Goal: Transaction & Acquisition: Obtain resource

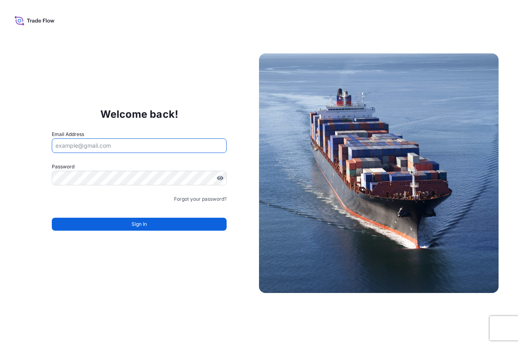
click at [100, 151] on input "Email Address" at bounding box center [139, 145] width 175 height 15
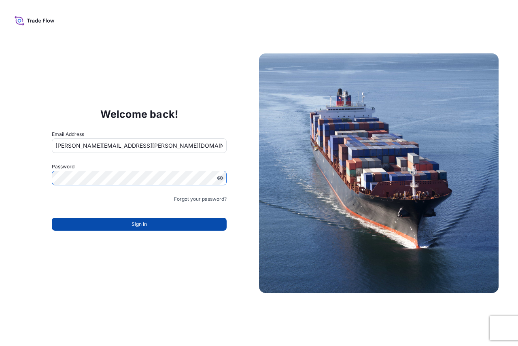
click at [135, 225] on span "Sign In" at bounding box center [139, 224] width 15 height 8
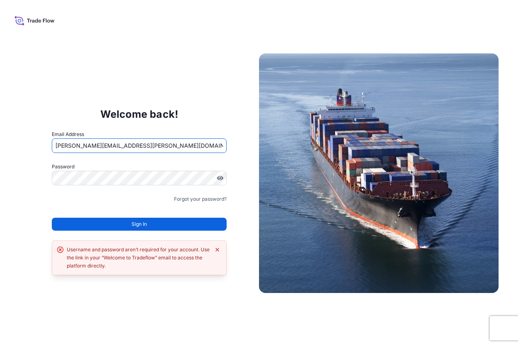
drag, startPoint x: 124, startPoint y: 144, endPoint x: 90, endPoint y: 144, distance: 34.0
click at [90, 144] on input "[PERSON_NAME][EMAIL_ADDRESS][PERSON_NAME][DOMAIN_NAME]" at bounding box center [139, 145] width 175 height 15
type input "jeff.thomas@bdpint.com"
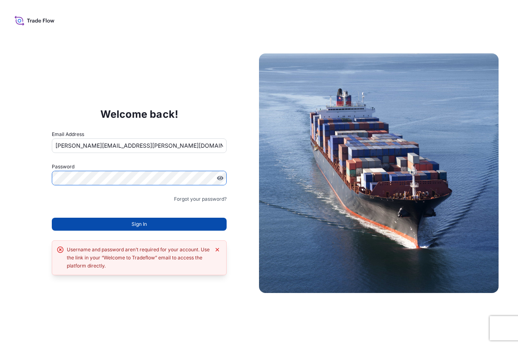
click at [125, 225] on button "Sign In" at bounding box center [139, 224] width 175 height 13
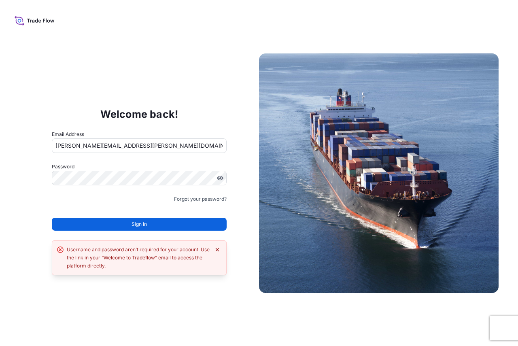
click at [217, 249] on icon "Dismiss error" at bounding box center [217, 249] width 6 height 6
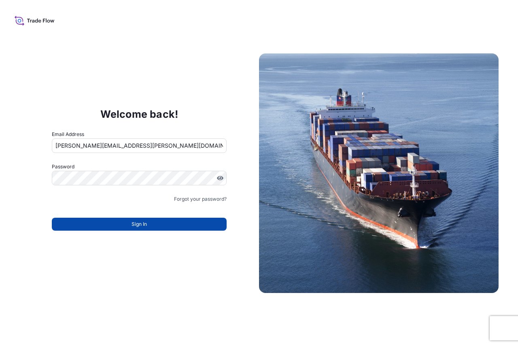
click at [121, 224] on button "Sign In" at bounding box center [139, 224] width 175 height 13
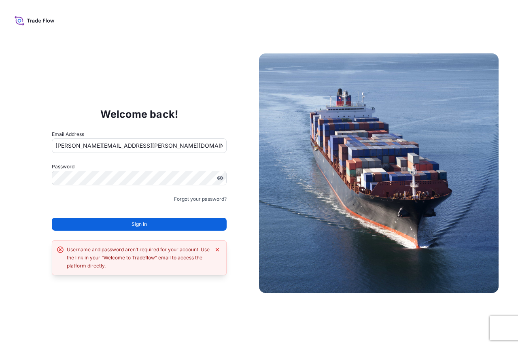
click at [133, 144] on input "jeff.thomas@bdpint.com" at bounding box center [139, 145] width 175 height 15
click at [134, 144] on input "jeff.thomas@bdpint.com" at bounding box center [139, 145] width 175 height 15
click at [126, 147] on input "jeff.thomas@bdpint.com" at bounding box center [139, 145] width 175 height 15
click at [34, 19] on icon at bounding box center [35, 21] width 40 height 12
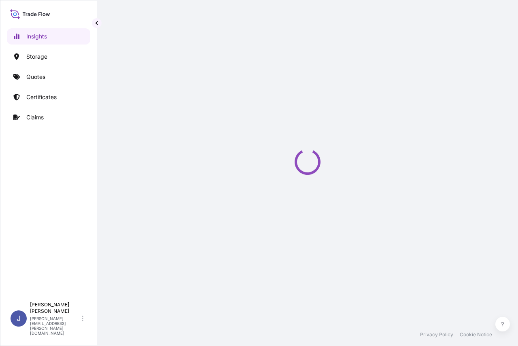
select select "2025"
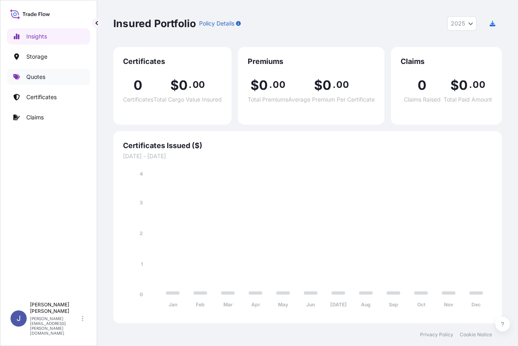
click at [36, 78] on p "Quotes" at bounding box center [35, 77] width 19 height 8
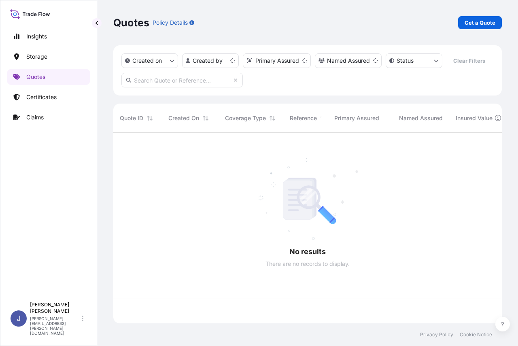
scroll to position [189, 382]
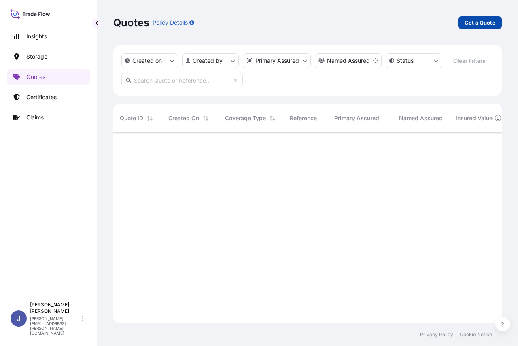
click at [473, 22] on p "Get a Quote" at bounding box center [480, 23] width 31 height 8
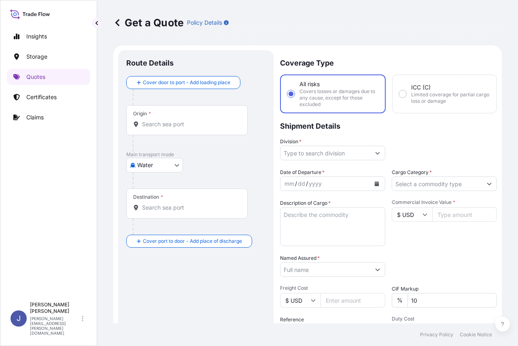
scroll to position [13, 0]
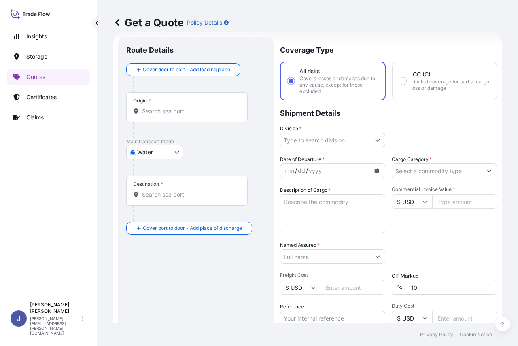
click at [176, 155] on body "Insights Storage Quotes Certificates Claims J [PERSON_NAME] [PERSON_NAME][EMAIL…" at bounding box center [259, 173] width 518 height 346
click at [150, 176] on div "Air" at bounding box center [155, 173] width 50 height 15
select select "Air"
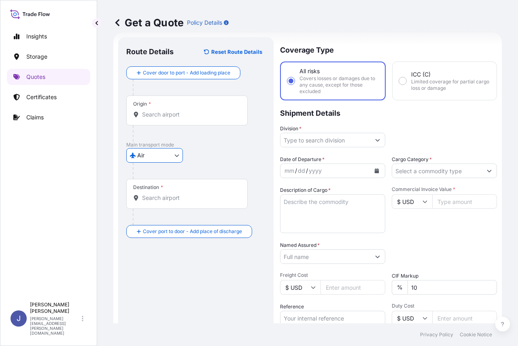
click at [174, 96] on div "Origin *" at bounding box center [186, 111] width 121 height 30
click at [174, 110] on input "Origin *" at bounding box center [190, 114] width 96 height 8
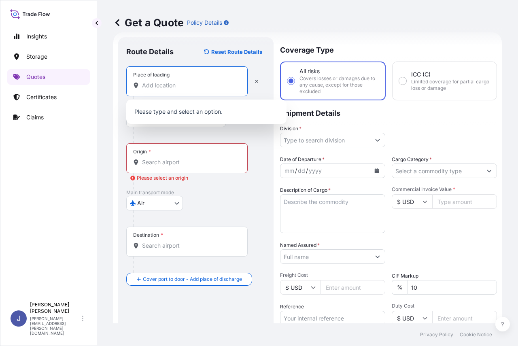
click at [167, 88] on input "Place of loading" at bounding box center [190, 85] width 96 height 8
click at [319, 139] on input "Division *" at bounding box center [325, 140] width 90 height 15
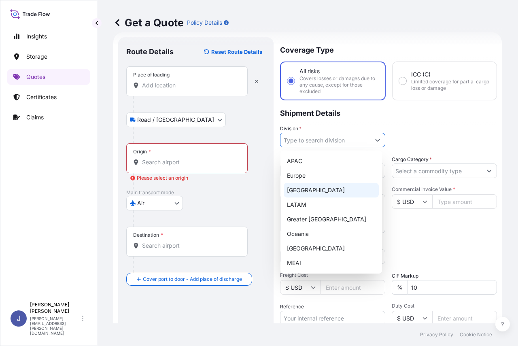
click at [301, 189] on div "[GEOGRAPHIC_DATA]" at bounding box center [331, 190] width 95 height 15
type input "[GEOGRAPHIC_DATA]"
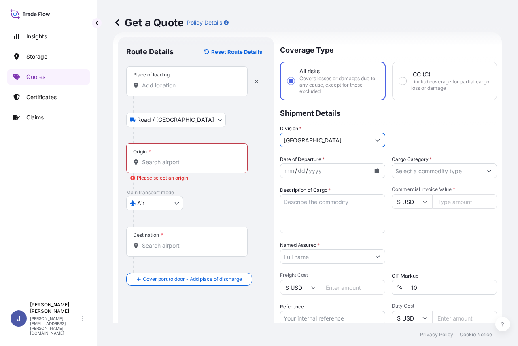
click at [440, 134] on div "Division * [GEOGRAPHIC_DATA]" at bounding box center [388, 136] width 217 height 23
click at [419, 244] on div "Packing Category Type to search a container mode Please select a primary mode o…" at bounding box center [444, 252] width 105 height 23
click at [257, 83] on icon "button" at bounding box center [256, 81] width 3 height 3
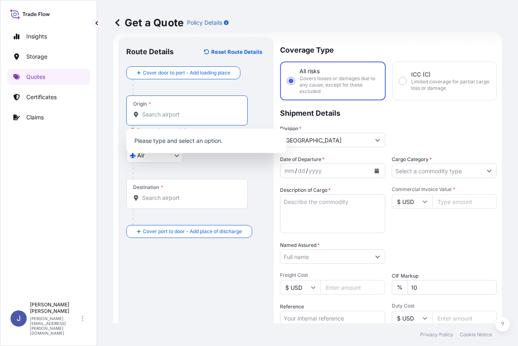
click at [164, 112] on input "Origin * Please select an origin" at bounding box center [190, 114] width 96 height 8
click at [155, 192] on div "Destination *" at bounding box center [186, 194] width 121 height 30
click at [155, 194] on input "Destination *" at bounding box center [190, 198] width 96 height 8
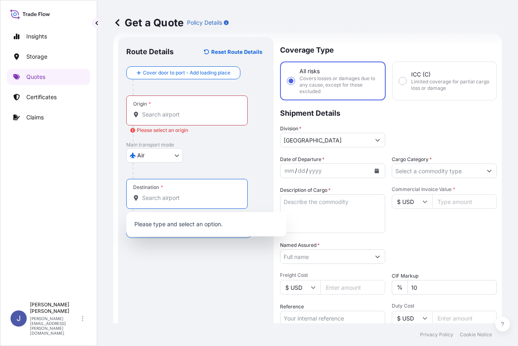
click at [161, 113] on input "Origin * Please select an origin" at bounding box center [190, 114] width 96 height 8
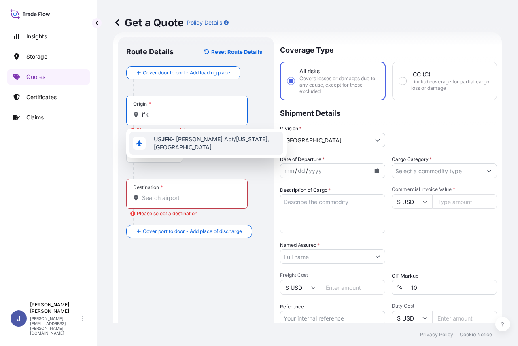
click at [181, 137] on span "US JFK - [PERSON_NAME] Apt/[US_STATE], [GEOGRAPHIC_DATA]" at bounding box center [217, 143] width 126 height 16
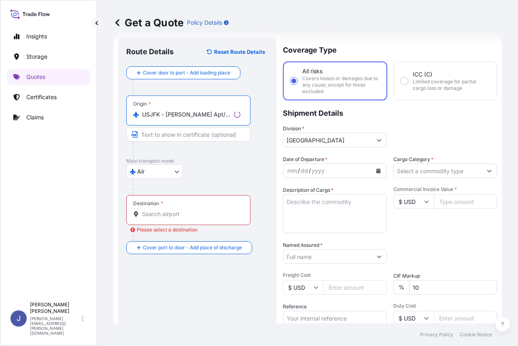
type input "USJFK - [PERSON_NAME] Apt/[US_STATE], [GEOGRAPHIC_DATA]"
click at [157, 207] on div "Destination *" at bounding box center [188, 210] width 124 height 30
click at [157, 210] on input "Destination * Please select a destination" at bounding box center [191, 214] width 98 height 8
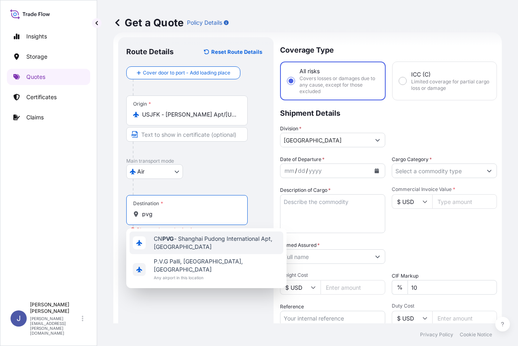
click at [193, 242] on span "CN PVG - Shanghai Pudong International Apt, [GEOGRAPHIC_DATA]" at bounding box center [217, 243] width 126 height 16
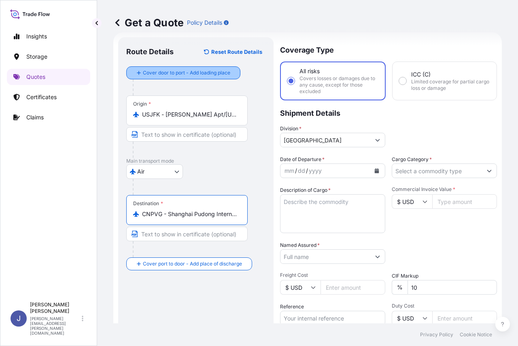
type input "CNPVG - Shanghai Pudong International Apt, [GEOGRAPHIC_DATA]"
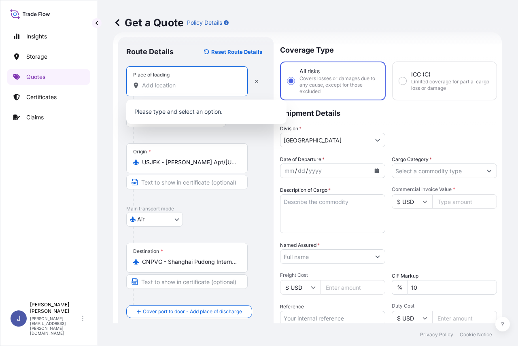
click at [166, 85] on input "Place of loading" at bounding box center [190, 85] width 96 height 8
type input "w"
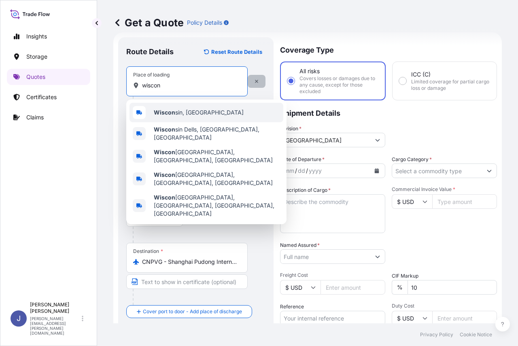
type input "wiscon"
click at [255, 81] on icon "button" at bounding box center [256, 81] width 5 height 5
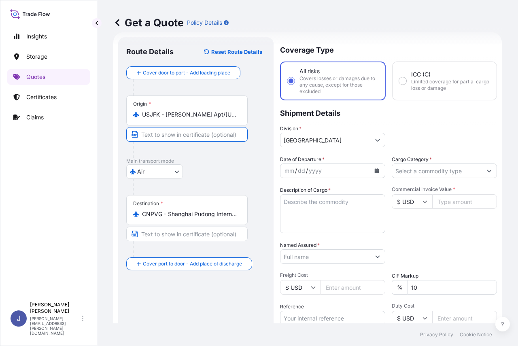
click at [191, 131] on input "Text to appear on certificate" at bounding box center [186, 134] width 121 height 15
type input "POK GAI"
click at [204, 161] on p "Main transport mode" at bounding box center [195, 161] width 139 height 6
click at [418, 172] on input "Cargo Category *" at bounding box center [437, 171] width 90 height 15
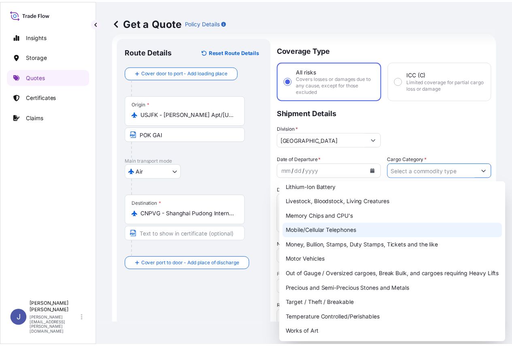
scroll to position [0, 0]
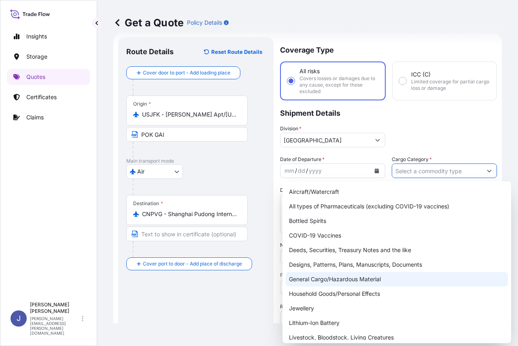
click at [344, 277] on div "General Cargo/Hazardous Material" at bounding box center [397, 279] width 222 height 15
type input "General Cargo/Hazardous Material"
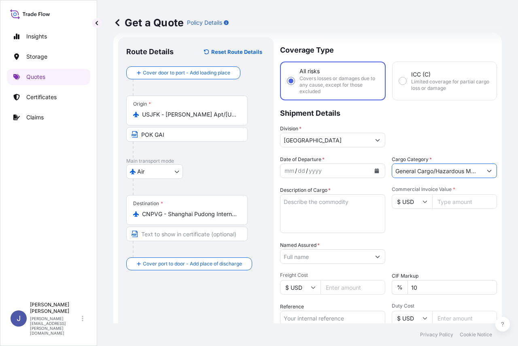
click at [302, 204] on textarea "Description of Cargo *" at bounding box center [332, 213] width 105 height 39
type textarea "Chemicals"
click at [456, 201] on input "Commercial Invoice Value *" at bounding box center [464, 201] width 65 height 15
type input "15000"
click at [436, 239] on div "Date of Departure * mm / dd / yyyy Cargo Category * General Cargo/Hazardous Mat…" at bounding box center [388, 255] width 217 height 201
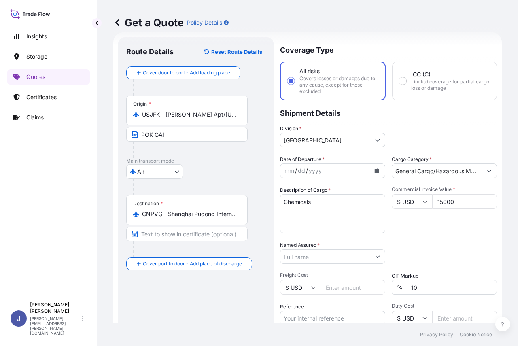
click at [320, 253] on input "Named Assured *" at bounding box center [325, 256] width 90 height 15
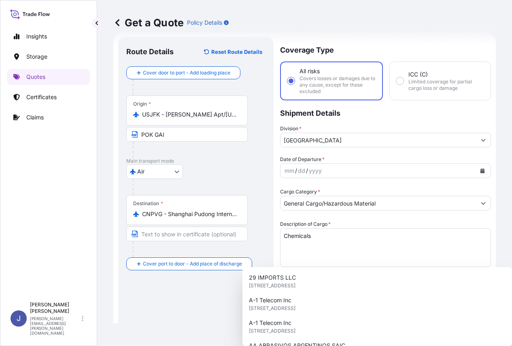
scroll to position [53, 0]
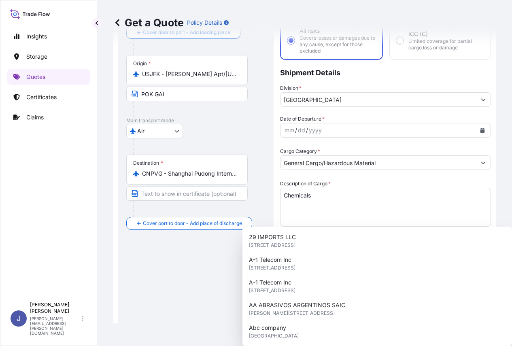
click at [476, 277] on button "Show suggestions" at bounding box center [483, 284] width 15 height 15
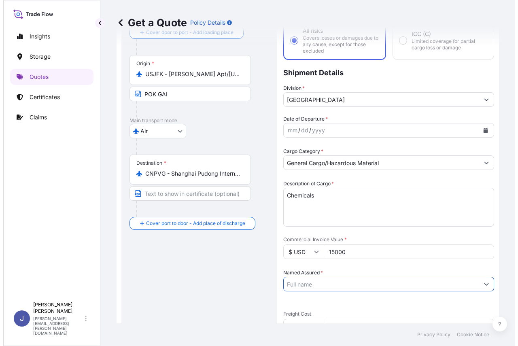
scroll to position [0, 0]
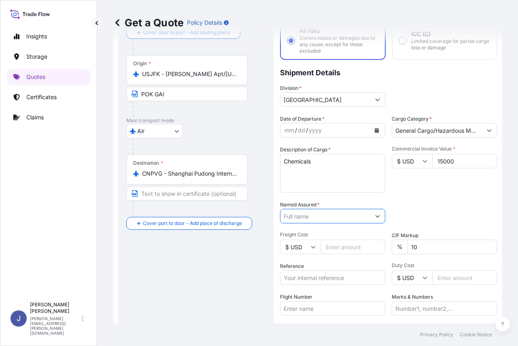
click at [406, 203] on div "Packing Category Type to search a container mode Please select a primary mode o…" at bounding box center [444, 212] width 105 height 23
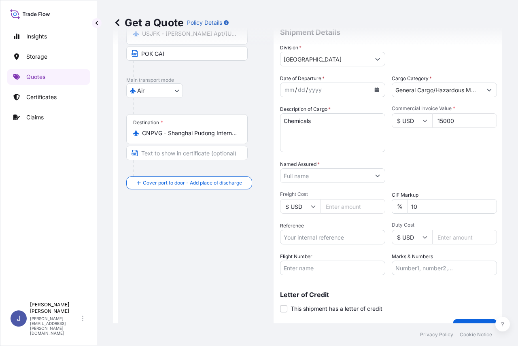
click at [345, 205] on input "Freight Cost" at bounding box center [353, 206] width 65 height 15
drag, startPoint x: 397, startPoint y: 108, endPoint x: 482, endPoint y: 107, distance: 85.0
click at [482, 107] on span "Commercial Invoice Value *" at bounding box center [444, 108] width 105 height 6
click at [435, 149] on div "Commercial Invoice Value * $ USD 15000" at bounding box center [444, 128] width 105 height 47
click at [342, 240] on input "Reference" at bounding box center [332, 237] width 105 height 15
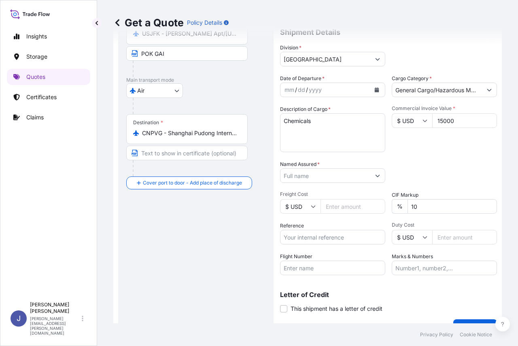
click at [452, 236] on input "Duty Cost" at bounding box center [464, 237] width 65 height 15
click at [399, 291] on p "Letter of Credit" at bounding box center [388, 294] width 217 height 6
click at [429, 161] on div "Packing Category Type to search a container mode Please select a primary mode o…" at bounding box center [444, 171] width 105 height 23
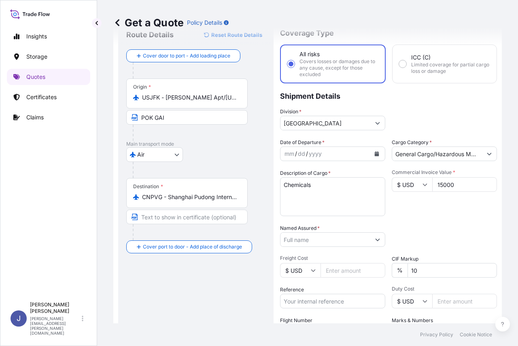
scroll to position [0, 0]
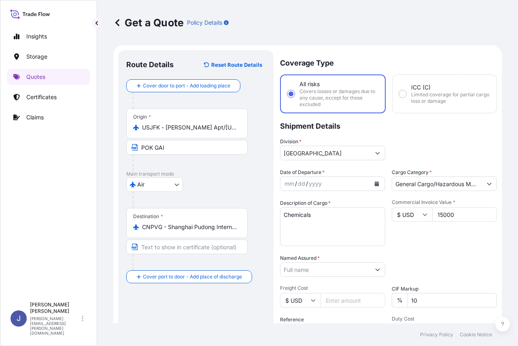
click at [434, 141] on div "Division * [GEOGRAPHIC_DATA]" at bounding box center [388, 149] width 217 height 23
drag, startPoint x: 189, startPoint y: 146, endPoint x: 97, endPoint y: 152, distance: 91.7
click at [97, 152] on div "Get a Quote Policy Details Route Details Reset Route Details Cover door to port…" at bounding box center [307, 161] width 421 height 323
click at [233, 167] on div at bounding box center [190, 163] width 115 height 16
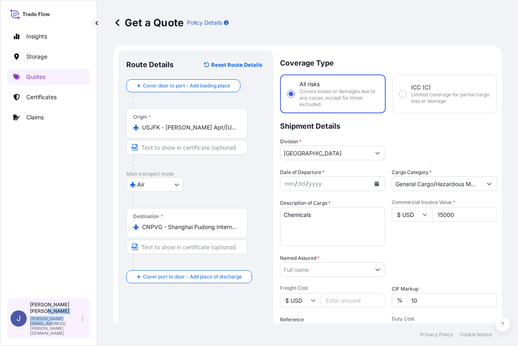
click at [82, 328] on div "J [PERSON_NAME] [PERSON_NAME][EMAIL_ADDRESS][PERSON_NAME][DOMAIN_NAME]" at bounding box center [48, 318] width 83 height 41
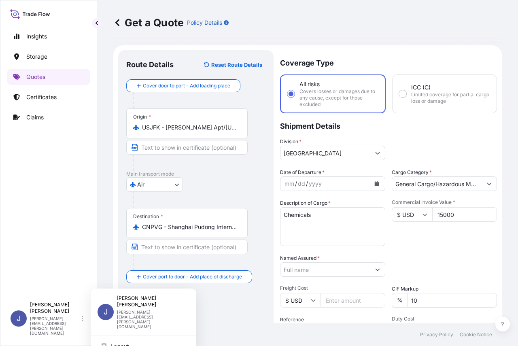
click at [26, 203] on div "Insights Storage Quotes Certificates Claims" at bounding box center [48, 159] width 83 height 277
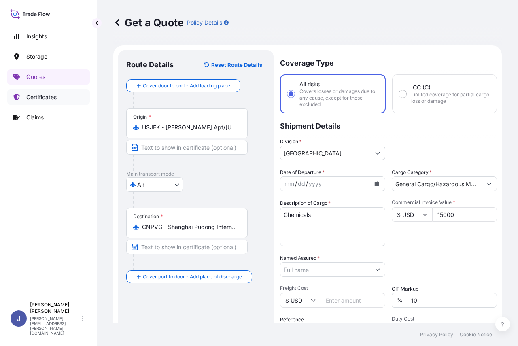
click at [38, 100] on p "Certificates" at bounding box center [41, 97] width 30 height 8
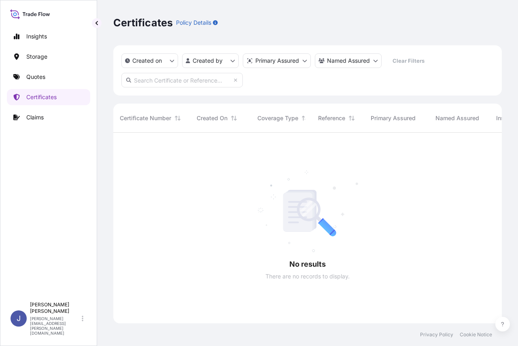
scroll to position [214, 382]
click at [38, 117] on p "Claims" at bounding box center [34, 117] width 17 height 8
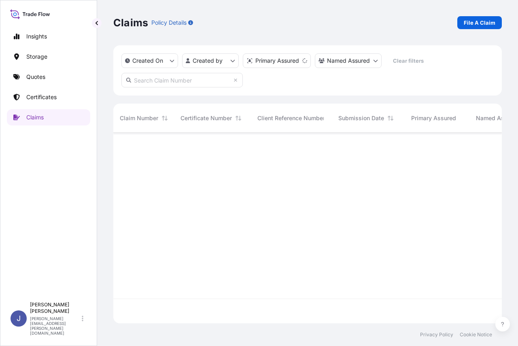
scroll to position [214, 382]
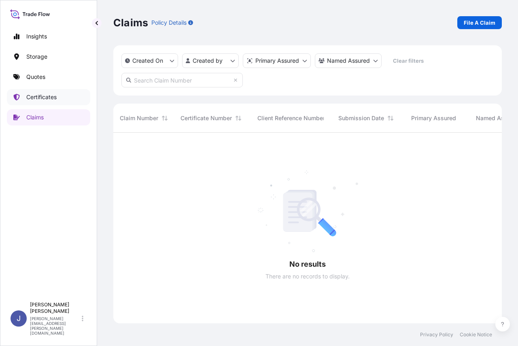
click at [40, 98] on p "Certificates" at bounding box center [41, 97] width 30 height 8
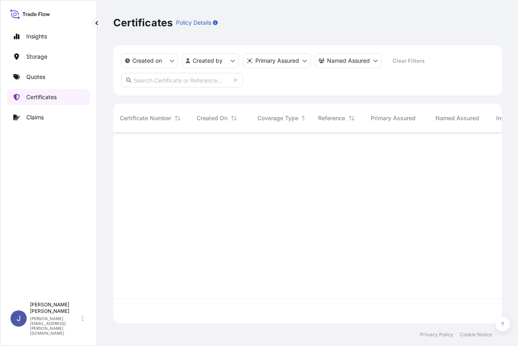
scroll to position [189, 382]
click at [32, 78] on p "Quotes" at bounding box center [35, 77] width 19 height 8
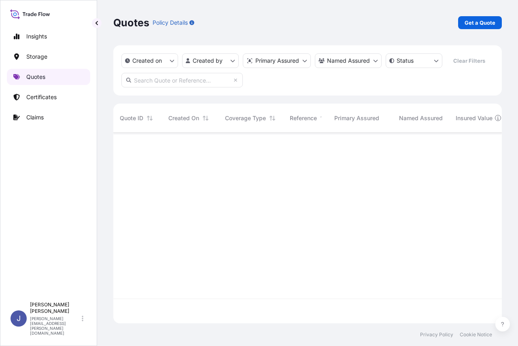
scroll to position [189, 382]
click at [32, 59] on p "Storage" at bounding box center [36, 57] width 21 height 8
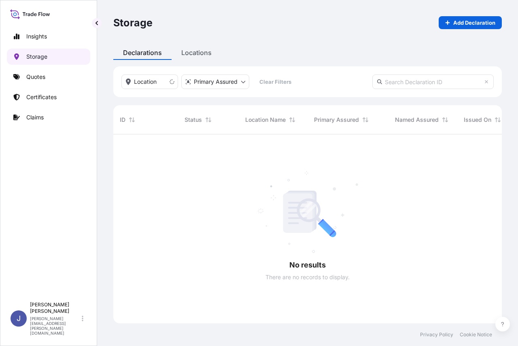
scroll to position [212, 382]
click at [27, 35] on p "Insights" at bounding box center [36, 36] width 21 height 8
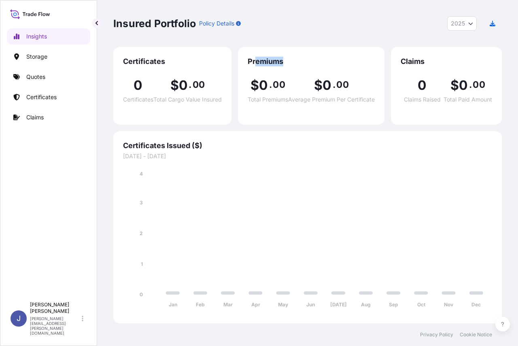
drag, startPoint x: 256, startPoint y: 61, endPoint x: 295, endPoint y: 63, distance: 39.3
click at [293, 62] on span "Premiums" at bounding box center [311, 62] width 127 height 10
drag, startPoint x: 407, startPoint y: 54, endPoint x: 445, endPoint y: 58, distance: 37.9
click at [445, 58] on div "Claims 0 Claims Raised $ 0 . 00 Total Paid Amount" at bounding box center [446, 86] width 111 height 78
click at [272, 197] on icon "Jan Feb Mar Apr May Jun [DATE] Aug Sep Oct Nov Dec 0 1 2 3 4" at bounding box center [307, 242] width 369 height 144
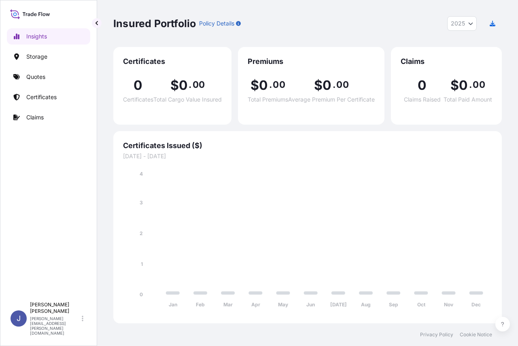
click at [105, 199] on div "Insured Portfolio Policy Details 2025 2025 2024 2023 2022 Certificates 0 Certif…" at bounding box center [307, 161] width 421 height 323
click at [473, 25] on icon "Year Selector" at bounding box center [470, 23] width 5 height 5
click at [461, 90] on div "2022" at bounding box center [462, 88] width 23 height 15
click at [469, 24] on icon "Year Selector" at bounding box center [470, 23] width 5 height 5
click at [451, 74] on div "2023" at bounding box center [462, 73] width 23 height 15
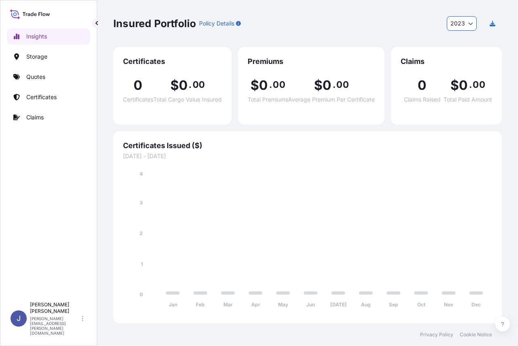
click at [467, 21] on button "2023" at bounding box center [462, 23] width 30 height 15
click at [463, 43] on div "2025" at bounding box center [461, 44] width 23 height 15
select select "2025"
click at [36, 79] on p "Quotes" at bounding box center [35, 77] width 19 height 8
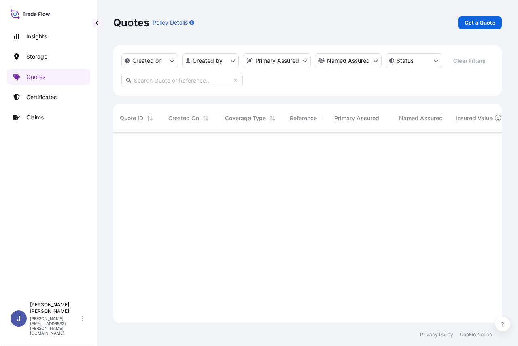
scroll to position [214, 382]
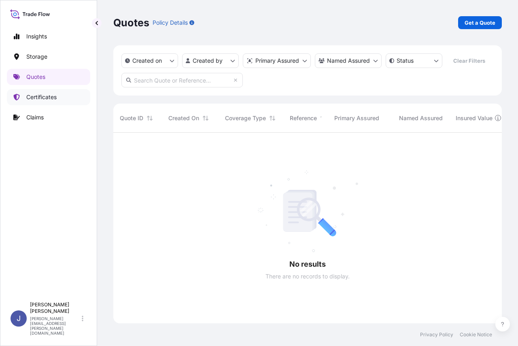
click at [37, 96] on p "Certificates" at bounding box center [41, 97] width 30 height 8
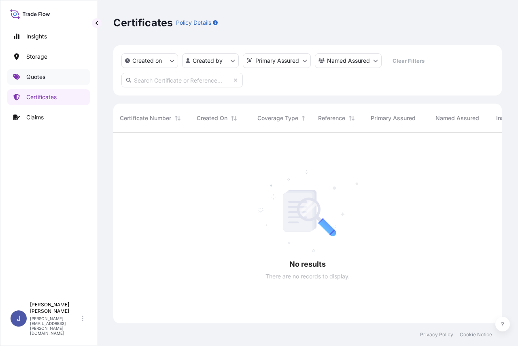
scroll to position [214, 382]
click at [40, 76] on p "Quotes" at bounding box center [35, 77] width 19 height 8
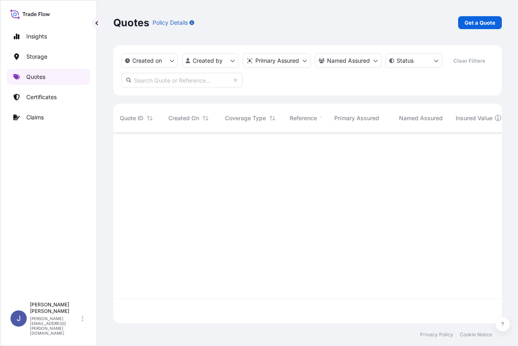
scroll to position [189, 382]
click at [477, 22] on p "Get a Quote" at bounding box center [480, 23] width 31 height 8
select select "Water"
